Goal: Task Accomplishment & Management: Manage account settings

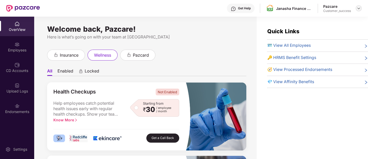
click at [360, 6] on img at bounding box center [359, 8] width 4 height 4
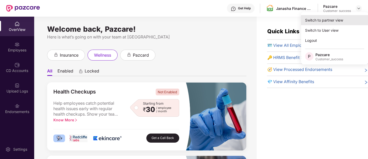
click at [339, 23] on div "Switch to partner view" at bounding box center [334, 20] width 67 height 10
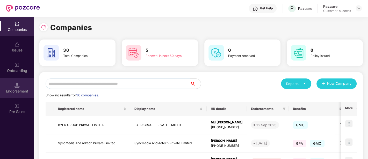
click at [14, 87] on div "Endorsement" at bounding box center [17, 87] width 34 height 19
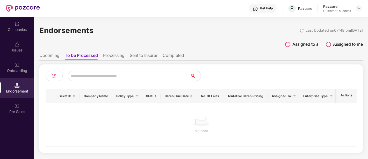
click at [7, 63] on div "Onboarding" at bounding box center [17, 67] width 34 height 19
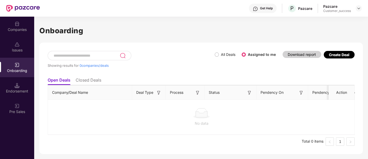
click at [333, 54] on div "Create Deal" at bounding box center [339, 54] width 20 height 4
click at [229, 54] on label "All Deals" at bounding box center [228, 54] width 15 height 4
click at [26, 91] on div "Endorsement" at bounding box center [17, 90] width 34 height 5
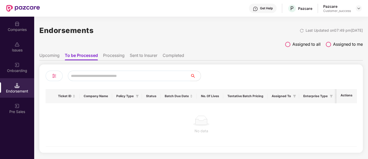
click at [113, 57] on li "Processing" at bounding box center [113, 57] width 21 height 8
click at [136, 54] on li "Sent to Insurer" at bounding box center [144, 57] width 28 height 8
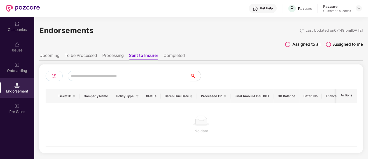
click at [176, 53] on li "Completed" at bounding box center [173, 57] width 21 height 8
click at [55, 58] on li "Upcoming" at bounding box center [49, 57] width 20 height 8
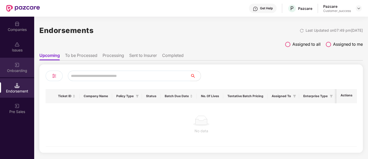
click at [10, 65] on div "Onboarding" at bounding box center [17, 67] width 34 height 19
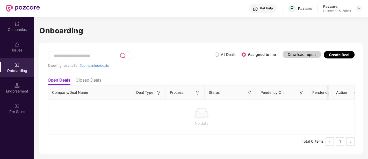
click at [341, 55] on div "Create Deal" at bounding box center [339, 54] width 20 height 4
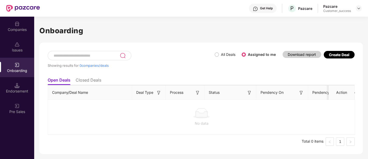
click at [208, 83] on ul "Open Deals Closed Deals" at bounding box center [201, 80] width 307 height 10
